Goal: Task Accomplishment & Management: Manage account settings

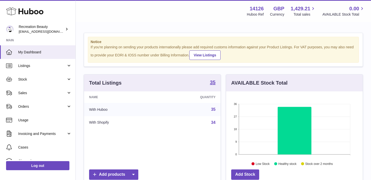
scroll to position [79, 137]
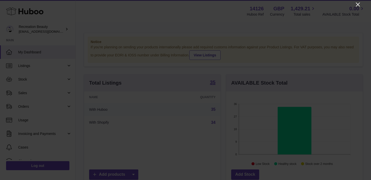
click at [360, 4] on icon "Close" at bounding box center [358, 5] width 6 height 6
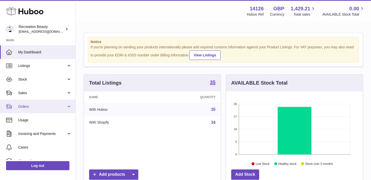
scroll to position [35, 0]
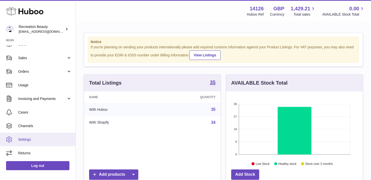
click at [22, 141] on span "Settings" at bounding box center [45, 140] width 54 height 5
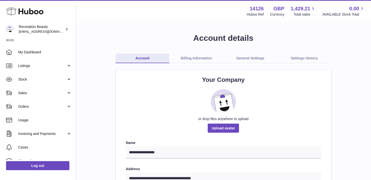
scroll to position [2, 0]
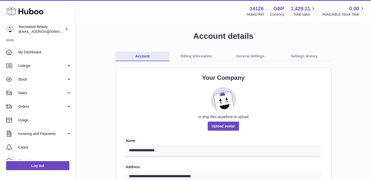
click at [248, 57] on link "General Settings" at bounding box center [250, 57] width 54 height 10
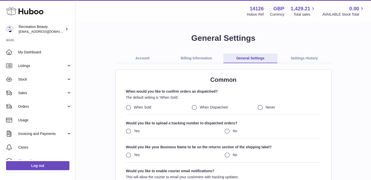
click at [203, 57] on link "Billing Information" at bounding box center [196, 59] width 54 height 10
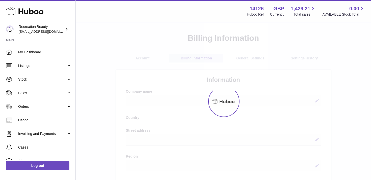
select select
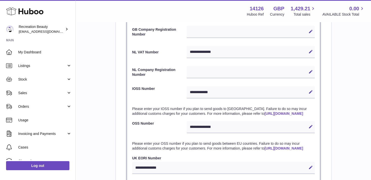
scroll to position [252, 0]
